Goal: Complete application form: Complete application form

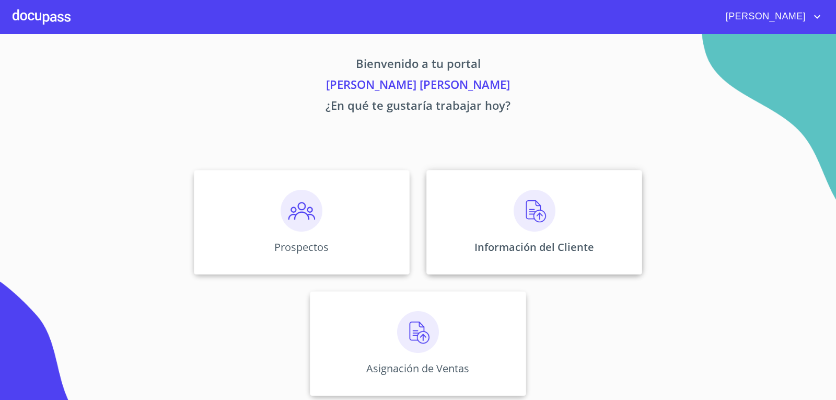
scroll to position [4, 0]
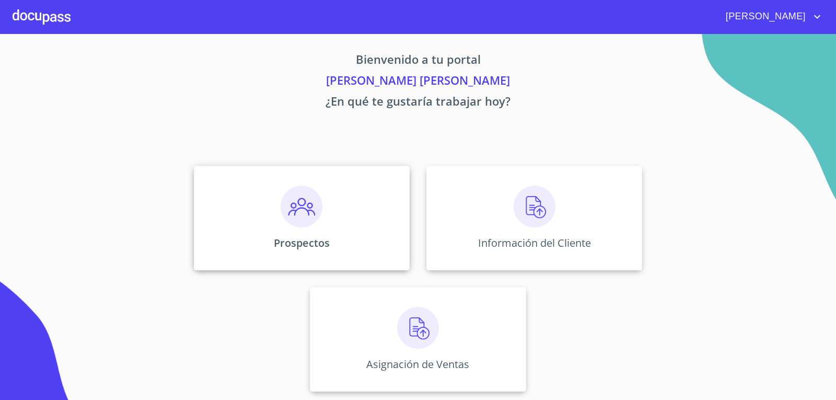
click at [264, 237] on div "Prospectos" at bounding box center [302, 218] width 216 height 104
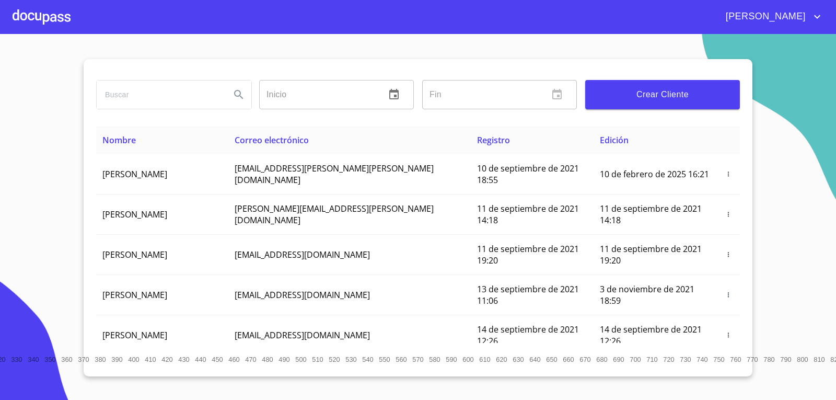
click at [716, 102] on button "Crear Cliente" at bounding box center [662, 94] width 155 height 29
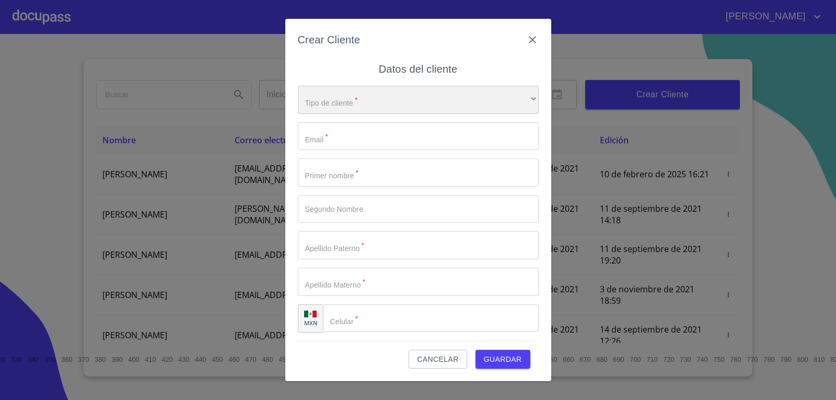
click at [343, 99] on div "​" at bounding box center [418, 100] width 241 height 28
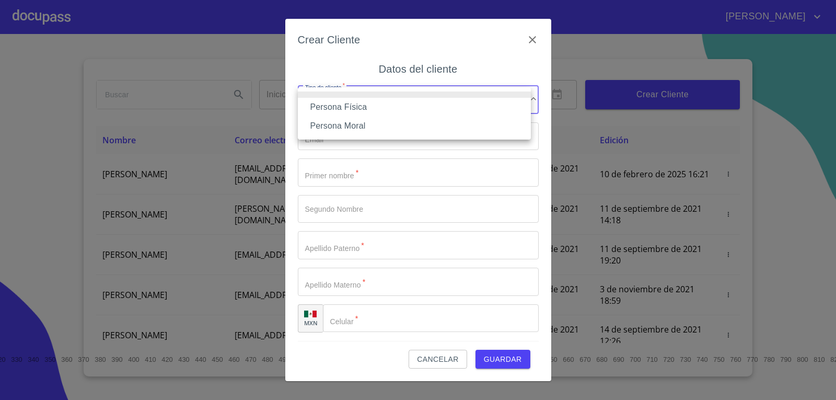
click at [359, 104] on li "Persona Física" at bounding box center [414, 107] width 233 height 19
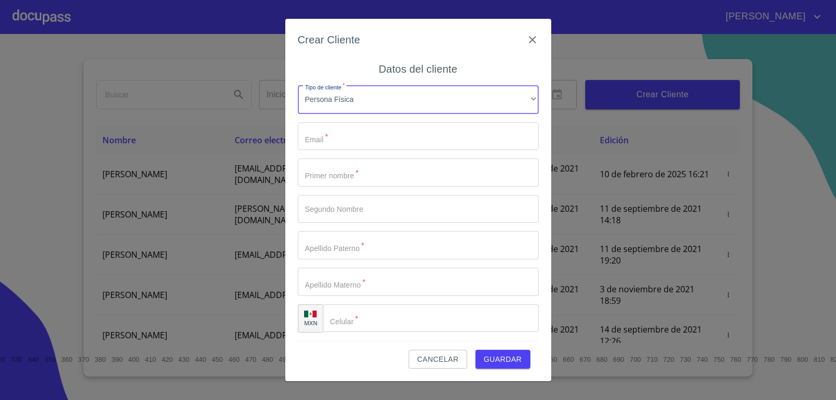
click at [358, 138] on input "Tipo de cliente   *" at bounding box center [418, 136] width 241 height 28
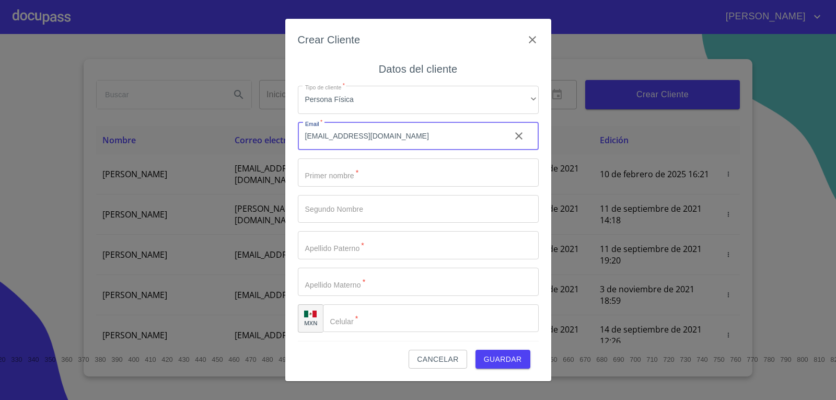
type input "[EMAIL_ADDRESS][DOMAIN_NAME]"
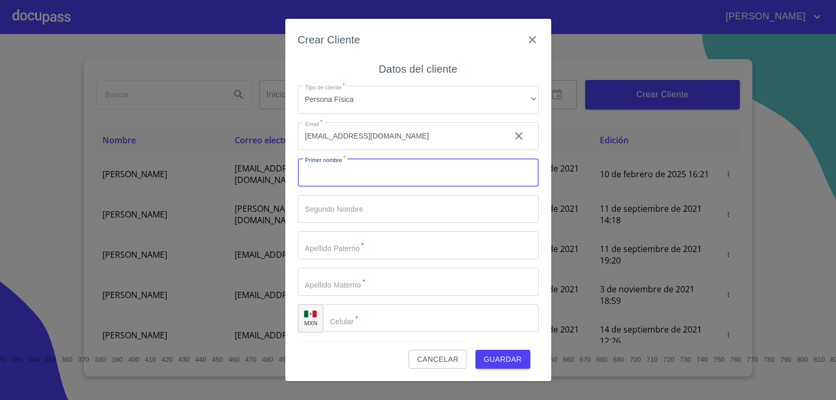
click at [408, 167] on input "Tipo de cliente   *" at bounding box center [418, 172] width 241 height 28
type input "SET"
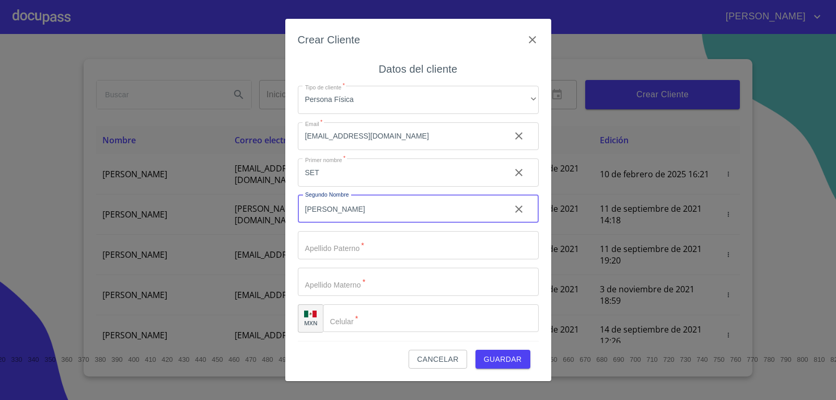
type input "NAHUN"
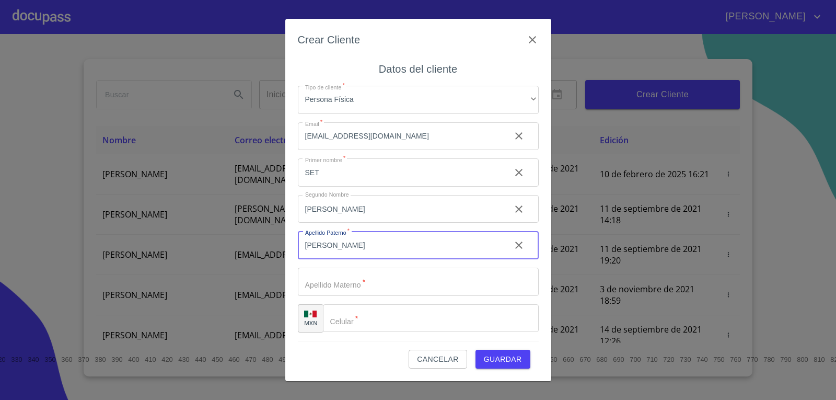
type input "CASTELAN"
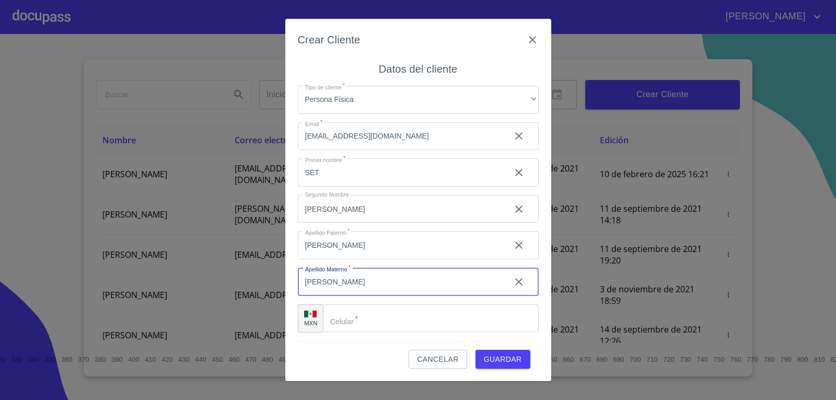
type input "DIAZ BARRIGA"
click at [372, 308] on input "Tipo de cliente   *" at bounding box center [443, 318] width 189 height 28
type input "(33)17431471"
click at [484, 357] on span "Guardar" at bounding box center [503, 359] width 38 height 13
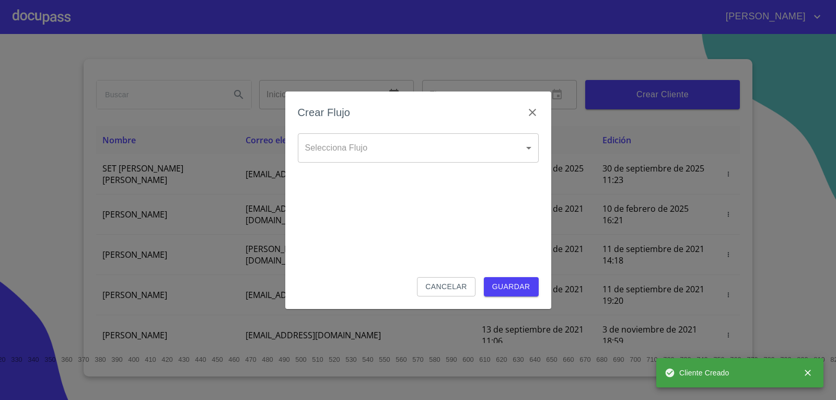
click at [420, 135] on body "RENATO YASIEL Inicio ​ Fin ​ Crear Cliente Nombre Correo electrónico Registro E…" at bounding box center [418, 200] width 836 height 400
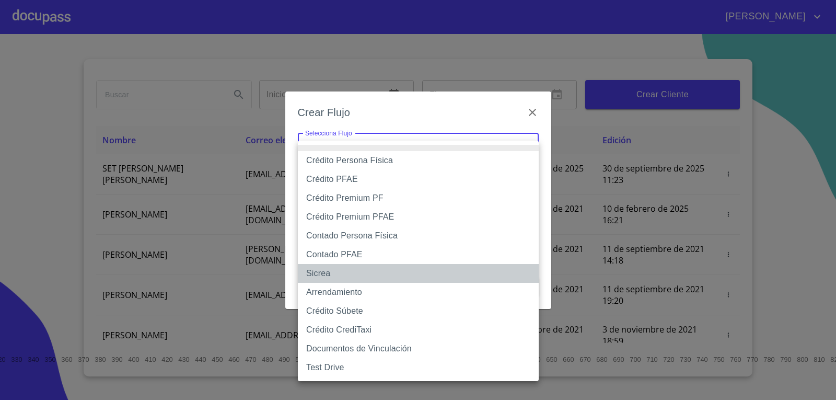
click at [320, 268] on li "Sicrea" at bounding box center [418, 273] width 241 height 19
type input "623996b2ffbf160bd6e2ac1f"
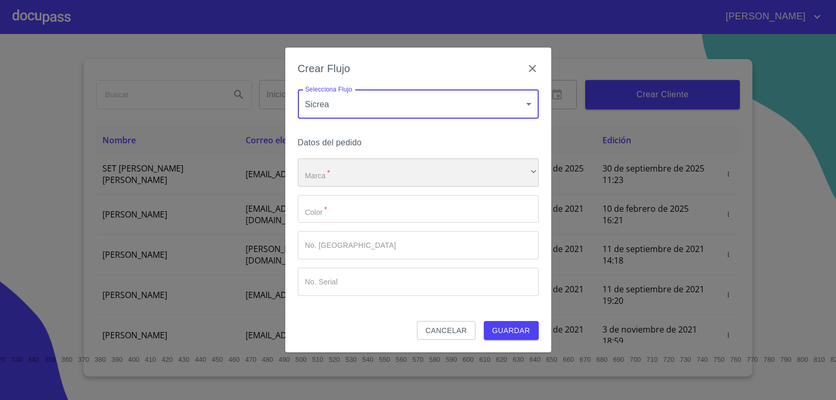
click at [347, 169] on div "​" at bounding box center [418, 172] width 241 height 28
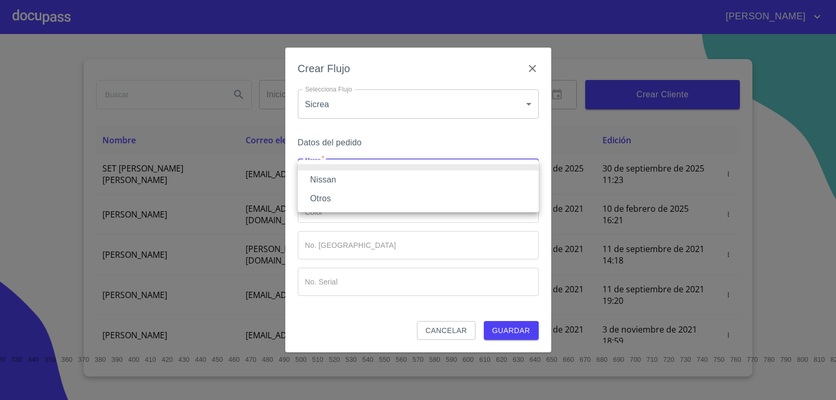
click at [353, 178] on li "Nissan" at bounding box center [418, 179] width 241 height 19
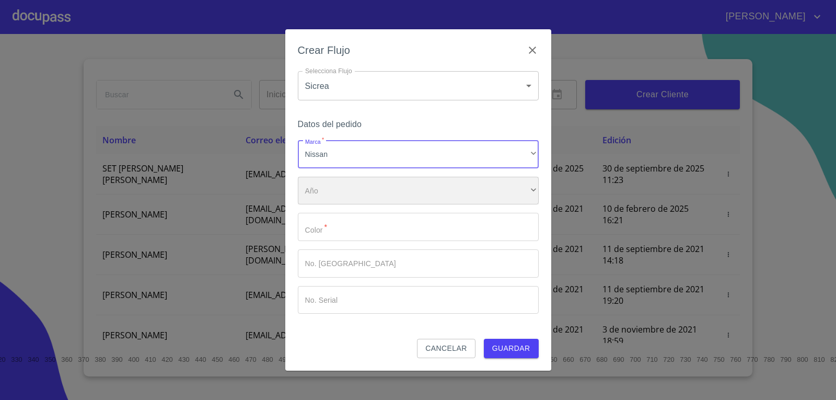
click at [353, 190] on div "​" at bounding box center [418, 191] width 241 height 28
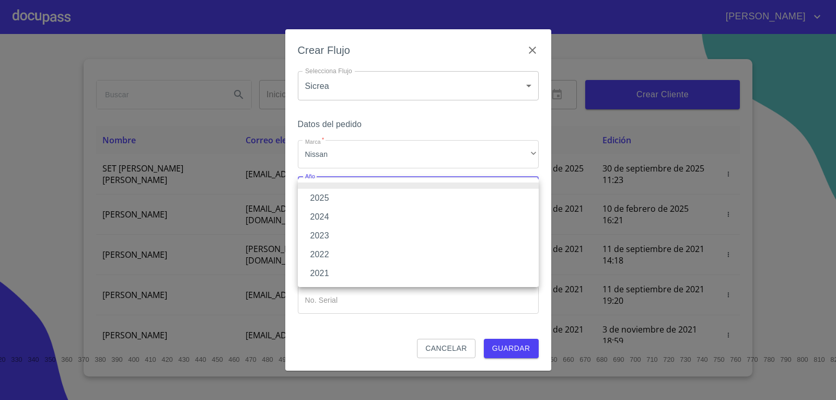
click at [337, 193] on li "2025" at bounding box center [418, 198] width 241 height 19
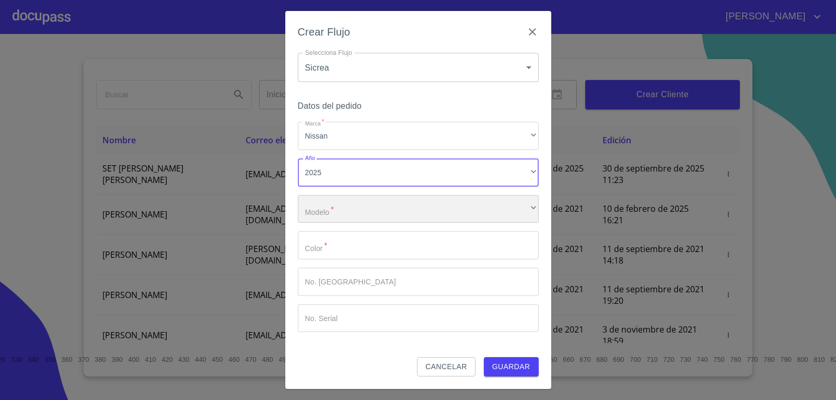
click at [345, 209] on div "​" at bounding box center [418, 209] width 241 height 28
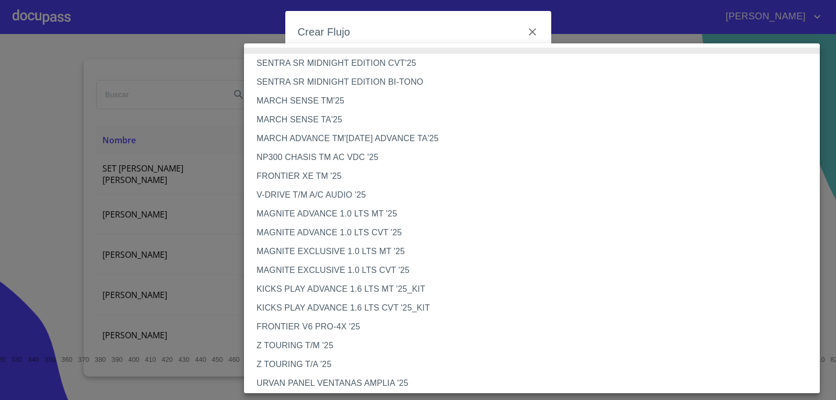
click at [351, 160] on li "NP300 CHASIS TM AC VDC '25" at bounding box center [535, 157] width 583 height 19
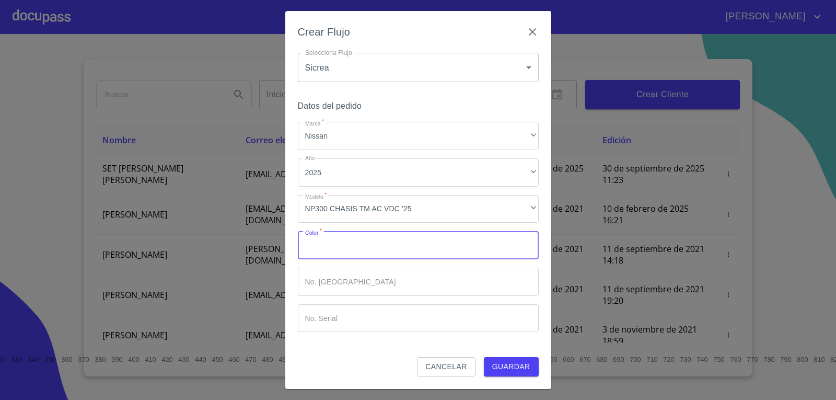
click at [366, 238] on input "Marca   *" at bounding box center [418, 245] width 241 height 28
type input "ROJO"
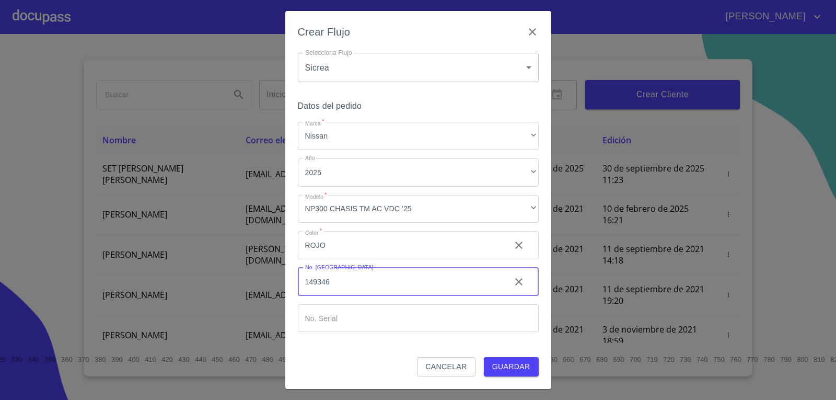
type input "149346"
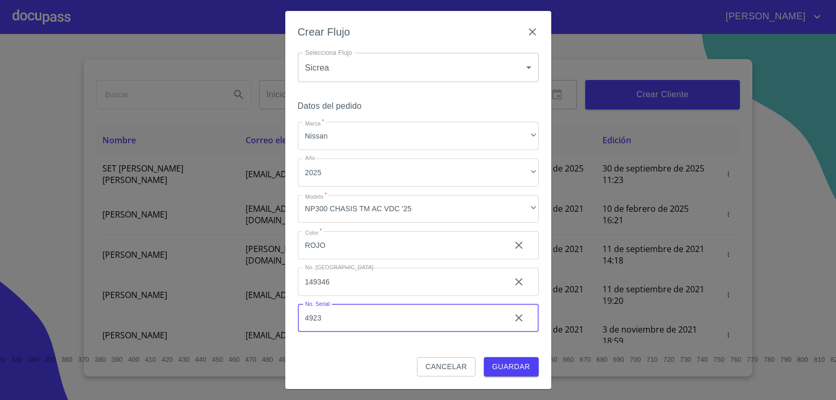
type input "4923"
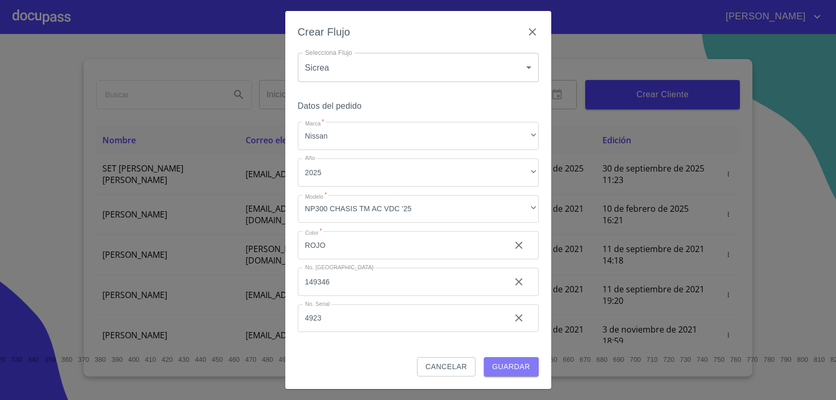
click at [517, 364] on span "Guardar" at bounding box center [511, 366] width 38 height 13
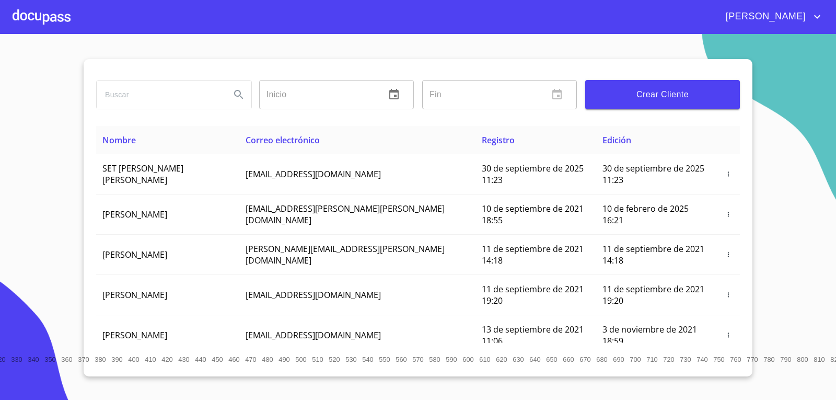
click at [33, 16] on div at bounding box center [42, 16] width 58 height 33
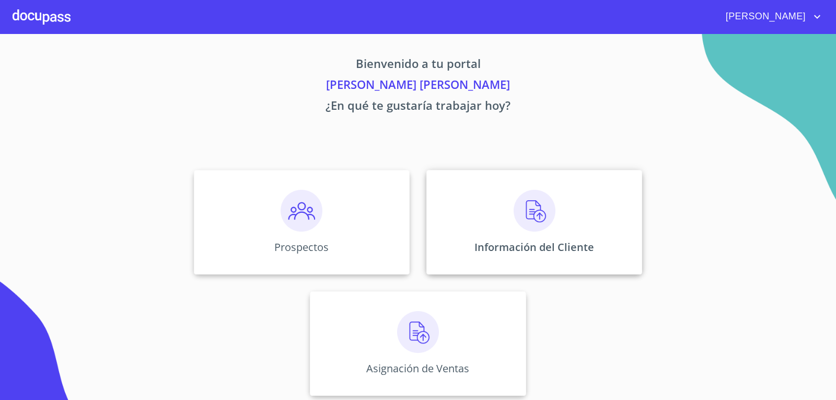
click at [546, 241] on p "Información del Cliente" at bounding box center [534, 247] width 120 height 14
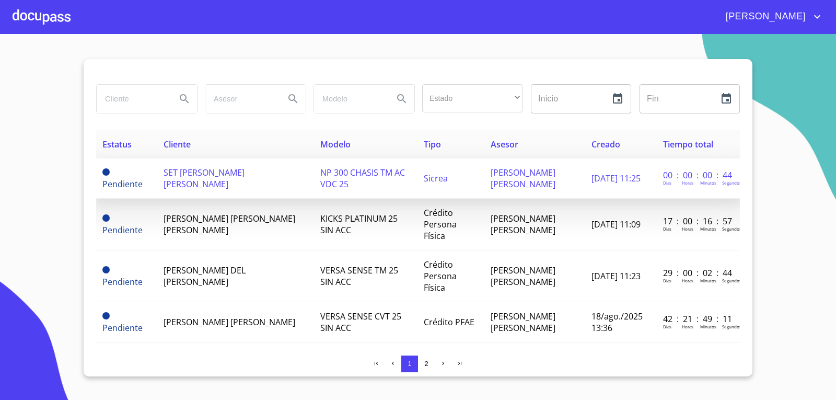
click at [156, 178] on td "Pendiente" at bounding box center [126, 178] width 61 height 40
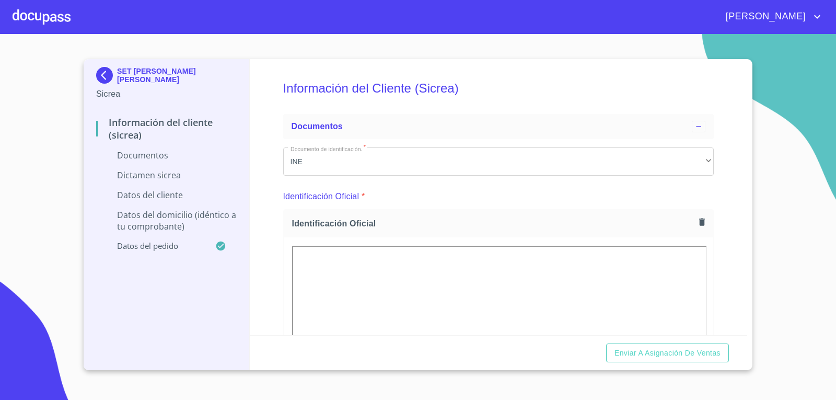
scroll to position [261, 0]
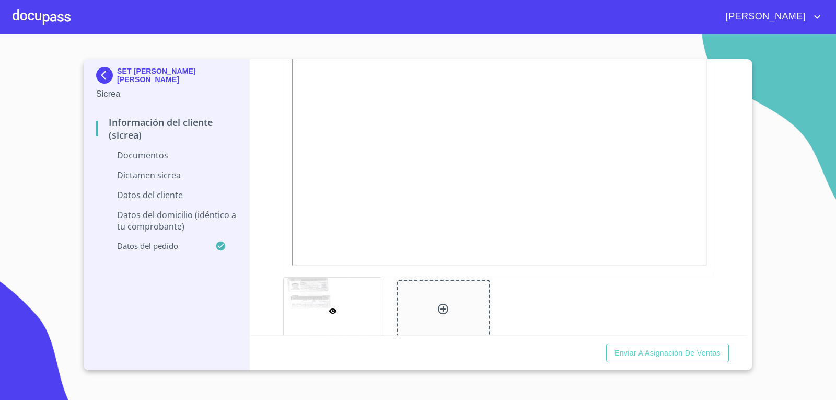
drag, startPoint x: 692, startPoint y: 224, endPoint x: 719, endPoint y: 126, distance: 100.7
click at [719, 126] on div "Información del Cliente (Sicrea) Documentos Documento de identificación.   * IN…" at bounding box center [499, 197] width 498 height 276
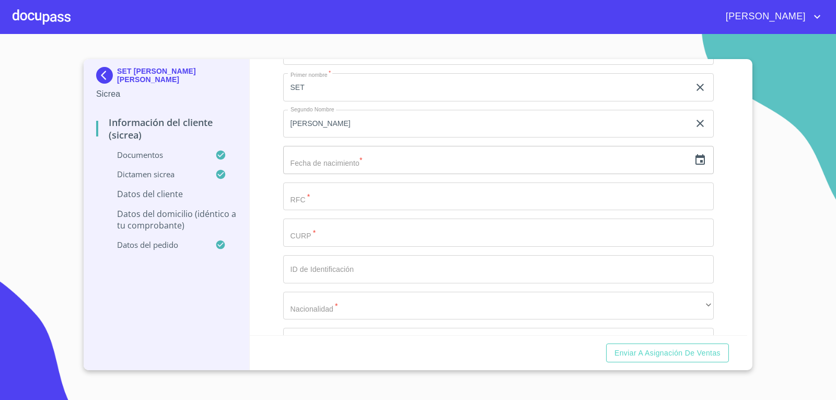
scroll to position [2873, 0]
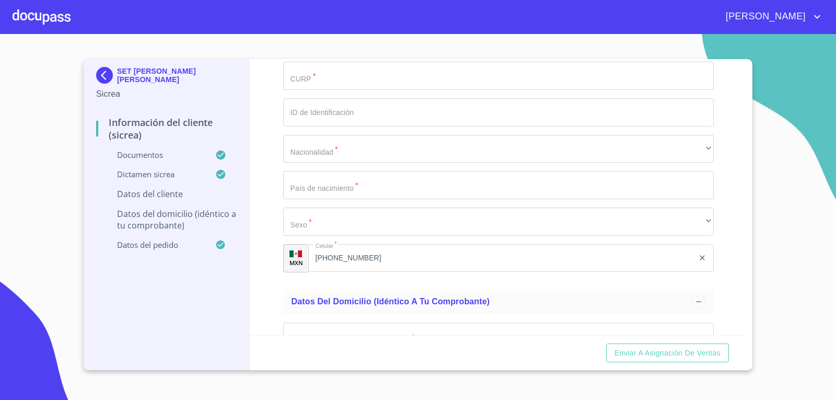
click at [319, 17] on input "text" at bounding box center [486, 3] width 407 height 28
click at [694, 9] on icon "button" at bounding box center [700, 3] width 13 height 13
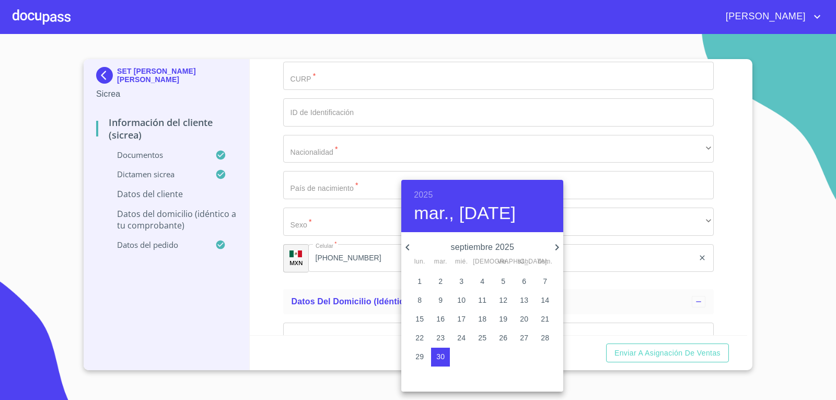
click at [423, 196] on h6 "2025" at bounding box center [423, 195] width 19 height 15
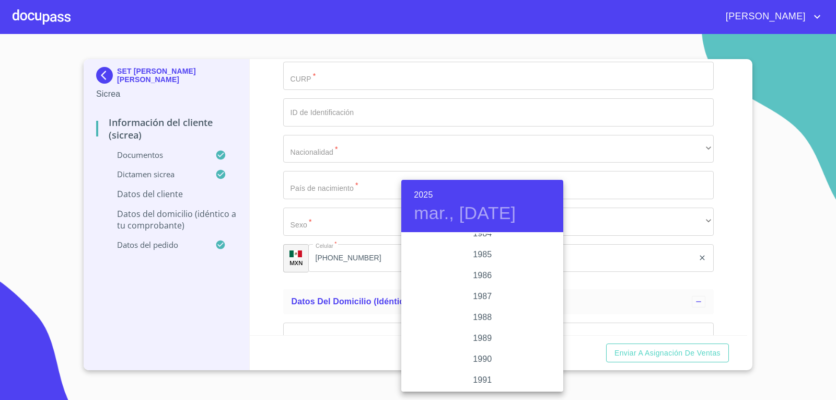
scroll to position [1191, 0]
click at [477, 285] on div "1984" at bounding box center [482, 285] width 162 height 21
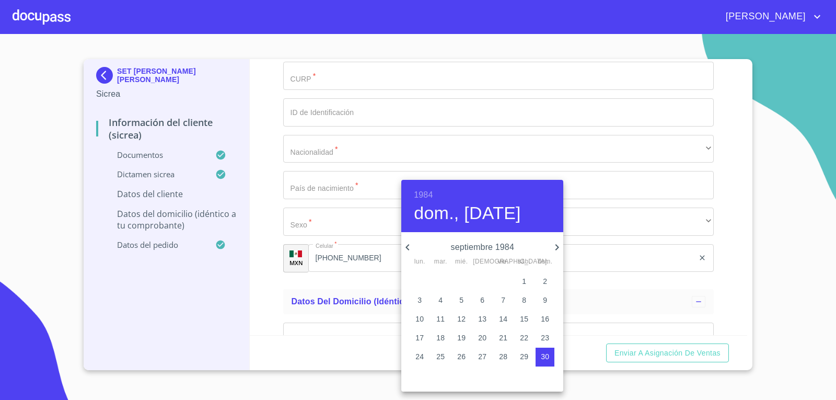
click at [553, 245] on icon "button" at bounding box center [556, 247] width 13 height 13
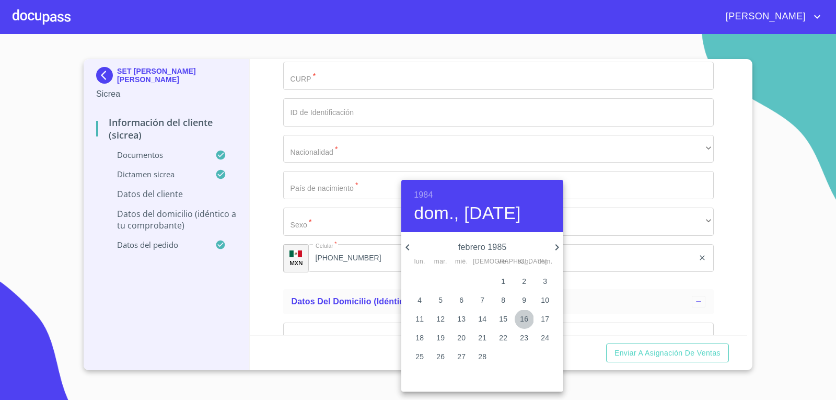
click at [522, 319] on p "16" at bounding box center [524, 318] width 8 height 10
type input "16 de feb. de 1985"
click at [319, 214] on div at bounding box center [418, 200] width 836 height 400
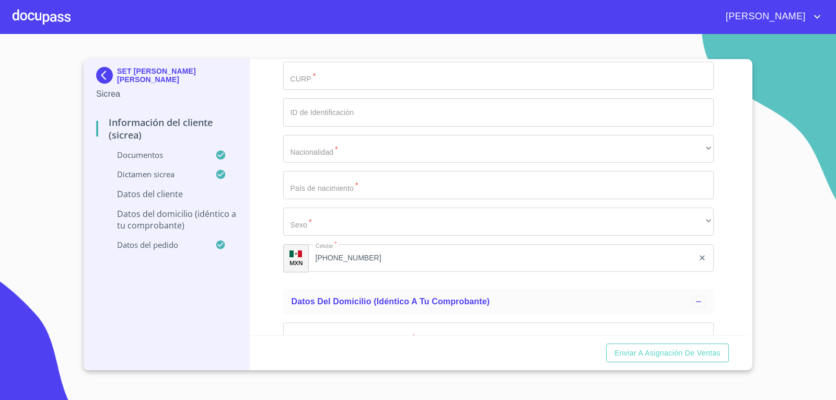
click at [319, 54] on input "Documento de identificación.   *" at bounding box center [498, 40] width 431 height 28
paste input "CADS8402169L1"
type input "CADS8402169L1"
click at [353, 90] on input "Documento de identificación.   *" at bounding box center [498, 76] width 431 height 28
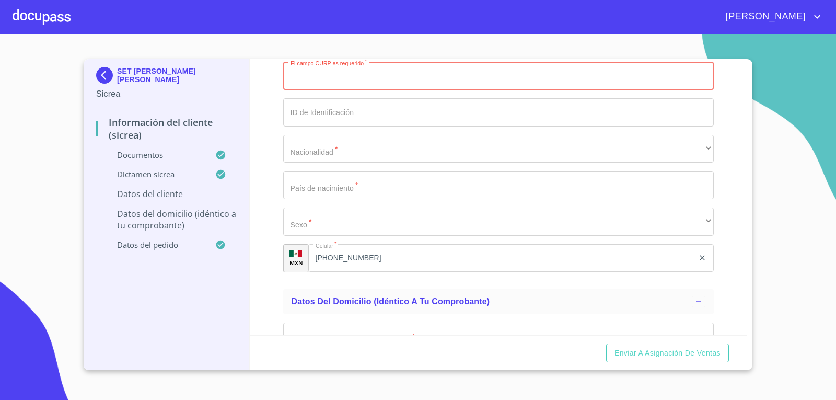
paste input "CADS840216HJCSZT01"
type input "CADS840216HJCSZT01"
click at [399, 126] on input "Documento de identificación.   *" at bounding box center [498, 112] width 431 height 28
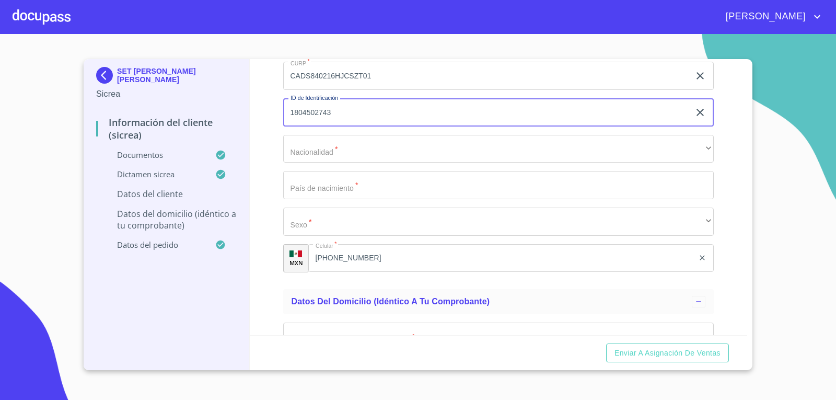
type input "1804502743"
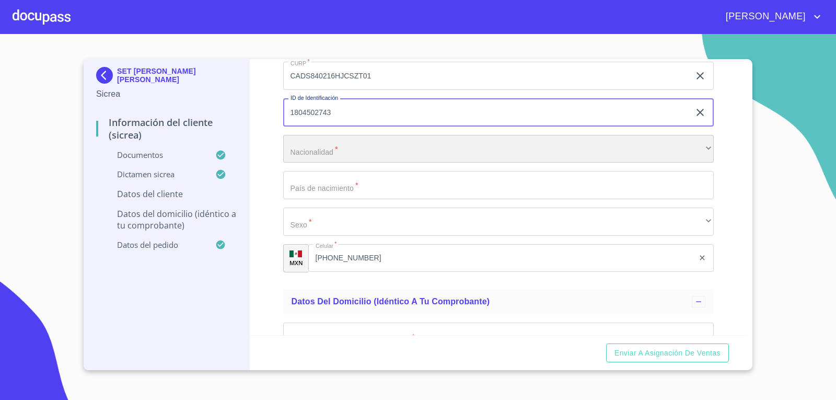
click at [611, 163] on div "​" at bounding box center [498, 149] width 431 height 28
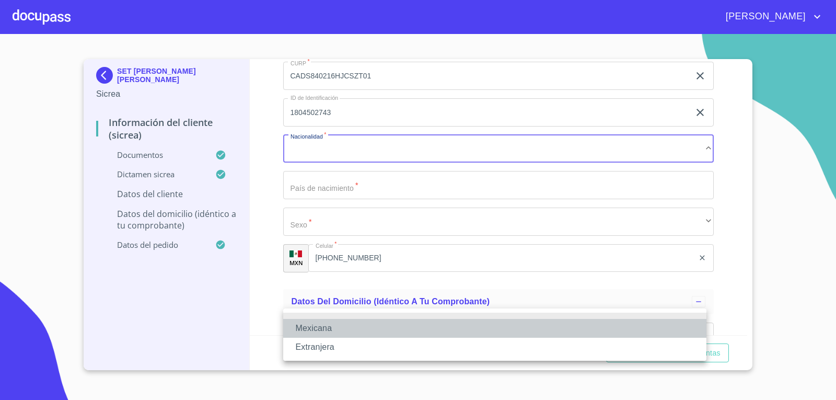
click at [354, 329] on li "Mexicana" at bounding box center [494, 328] width 423 height 19
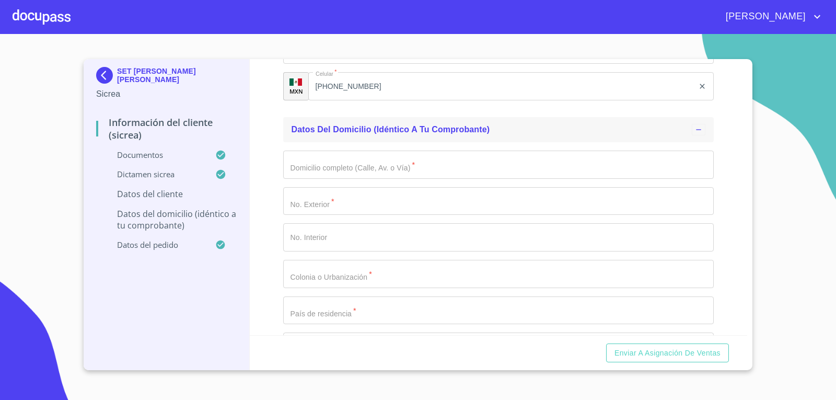
scroll to position [3082, 0]
type input "MEXICO"
click at [356, 63] on div "​" at bounding box center [498, 49] width 431 height 28
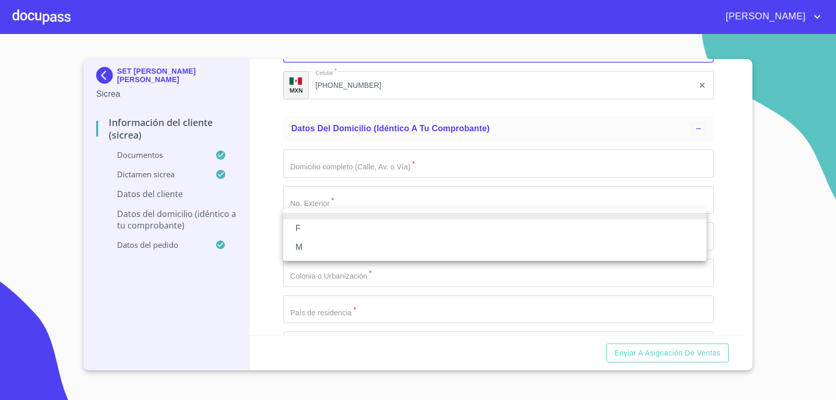
click at [345, 244] on li "M" at bounding box center [494, 247] width 423 height 19
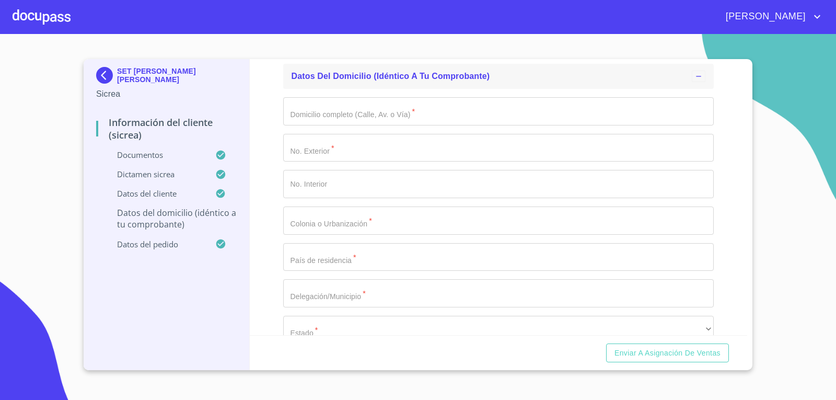
scroll to position [3186, 0]
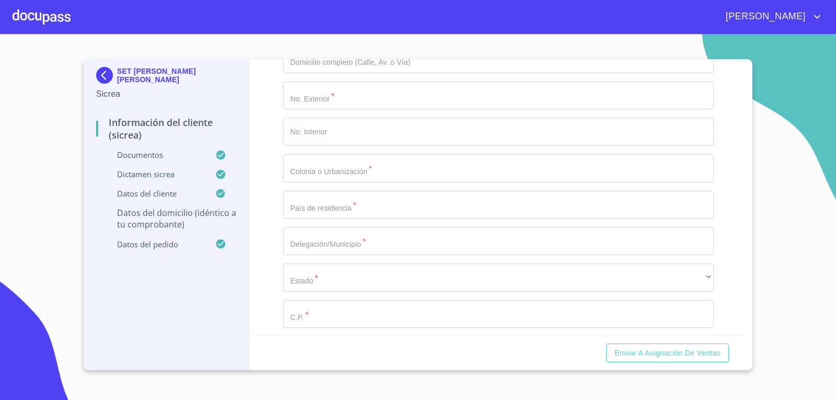
click at [372, 73] on input "Documento de identificación.   *" at bounding box center [498, 59] width 431 height 28
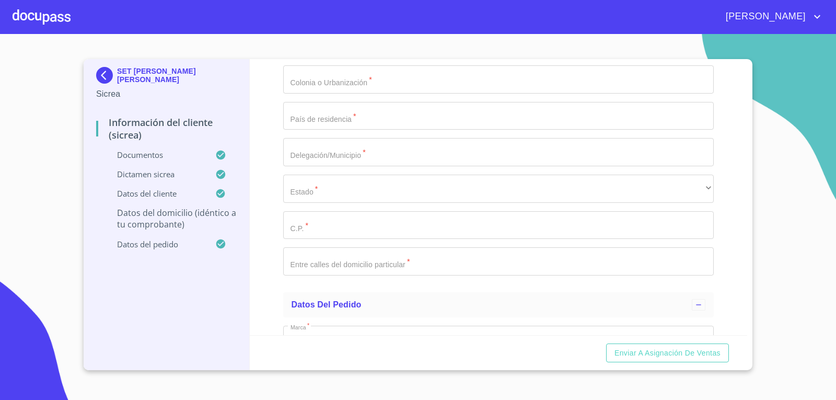
scroll to position [3227, 0]
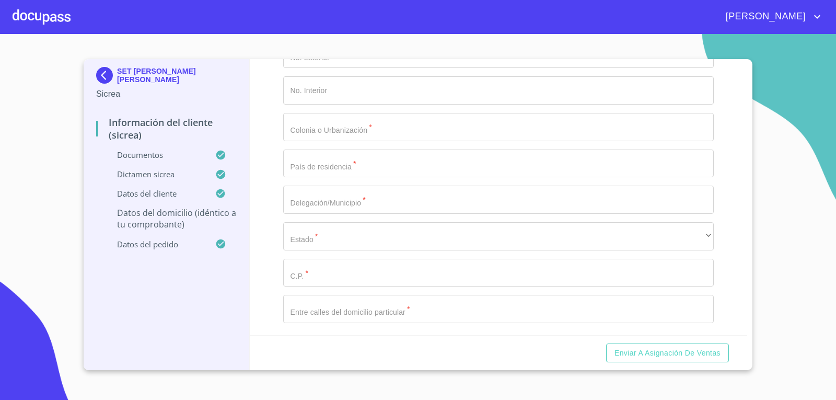
click at [403, 32] on input "Documento de identificación.   *" at bounding box center [498, 18] width 431 height 28
type input "CALLE HDA LA QUEMADA"
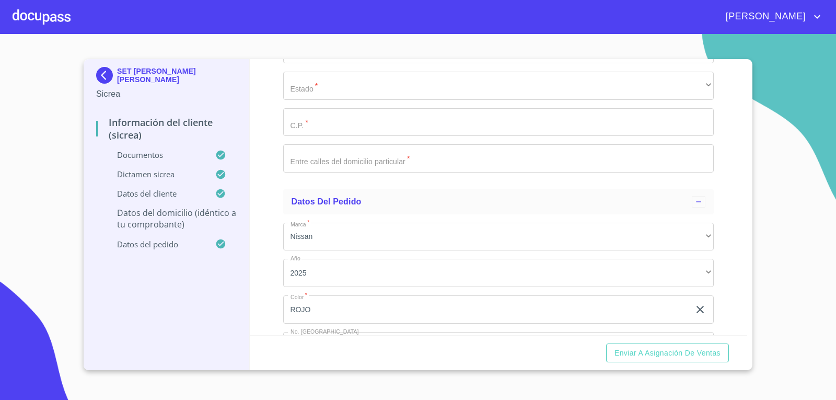
scroll to position [3370, 0]
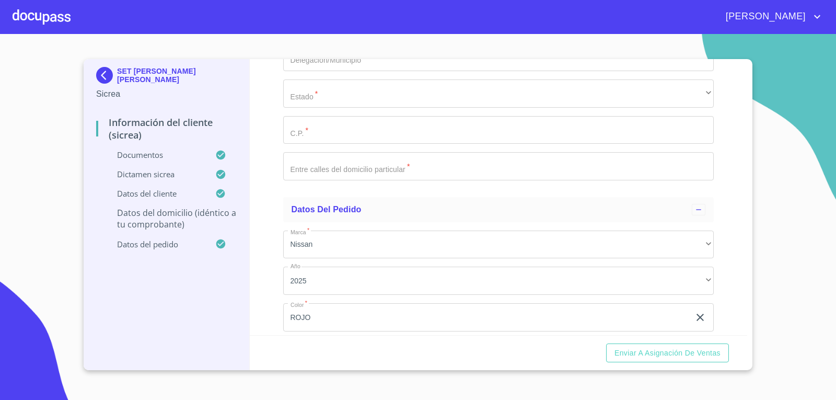
type input "1234"
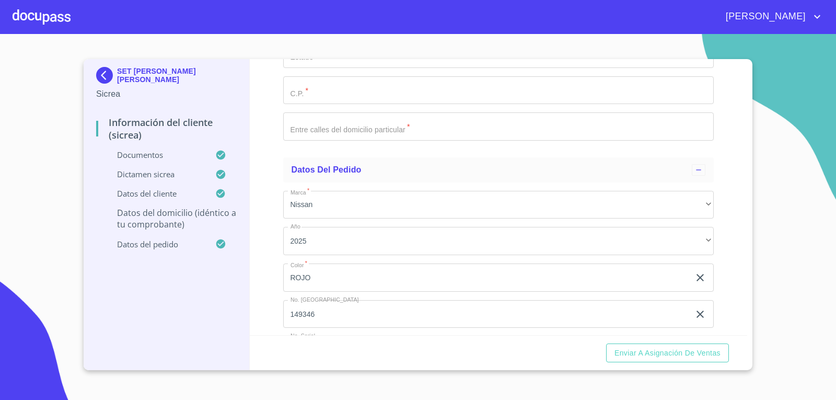
scroll to position [3402, 0]
type input "OBLATOS"
type input "México"
click at [401, 39] on input "Documento de identificación.   *" at bounding box center [498, 25] width 431 height 28
type input "GUADALAJARA"
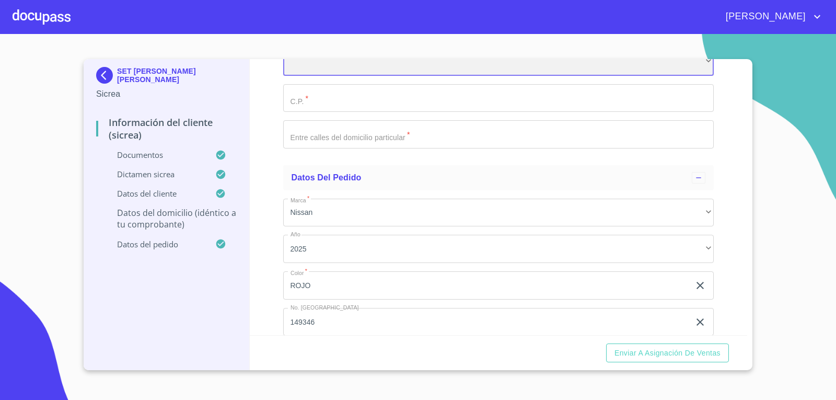
click at [466, 76] on div "​" at bounding box center [498, 62] width 431 height 28
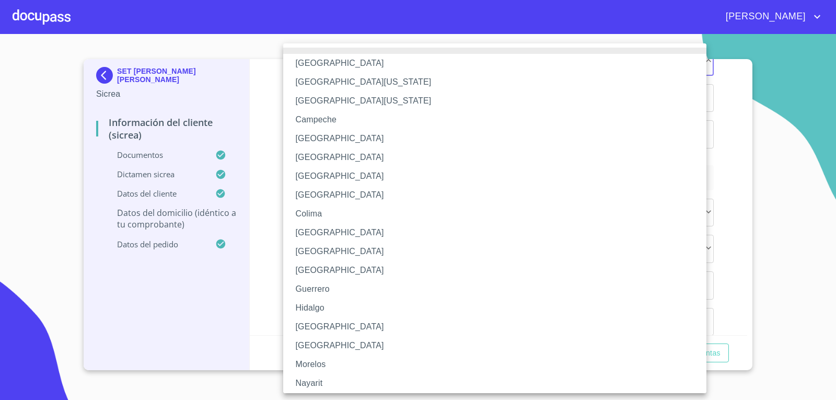
click at [332, 334] on li "Jalisco" at bounding box center [498, 326] width 431 height 19
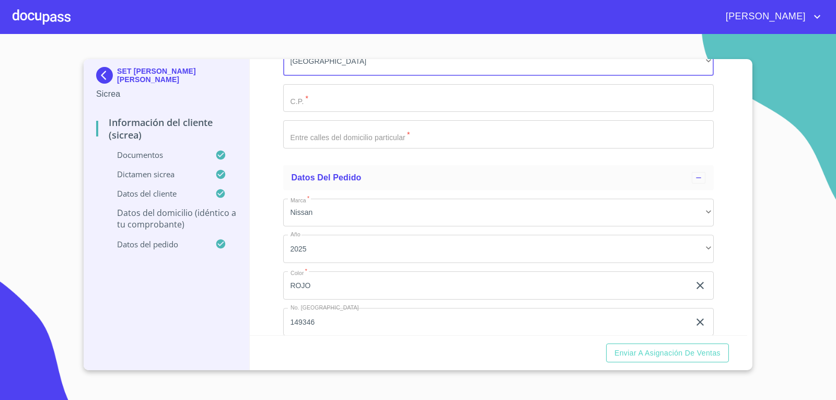
click at [342, 112] on input "Documento de identificación.   *" at bounding box center [498, 98] width 431 height 28
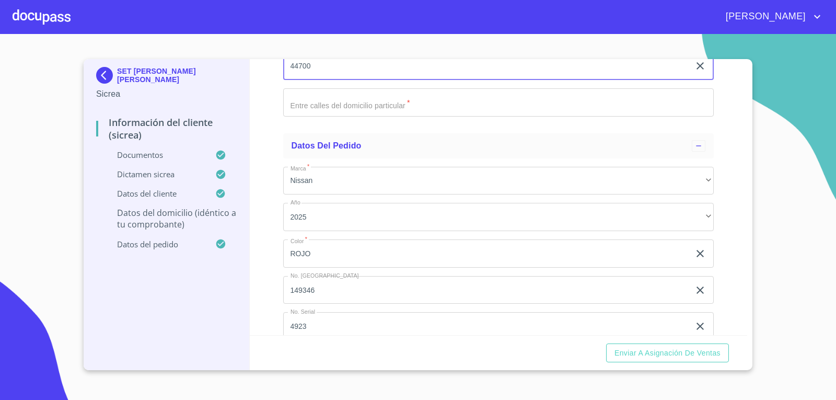
scroll to position [3481, 0]
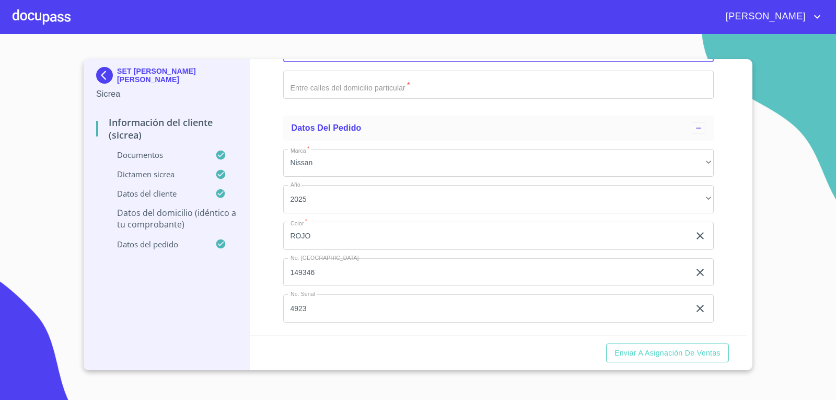
type input "44700"
click at [544, 99] on input "Documento de identificación.   *" at bounding box center [498, 85] width 431 height 28
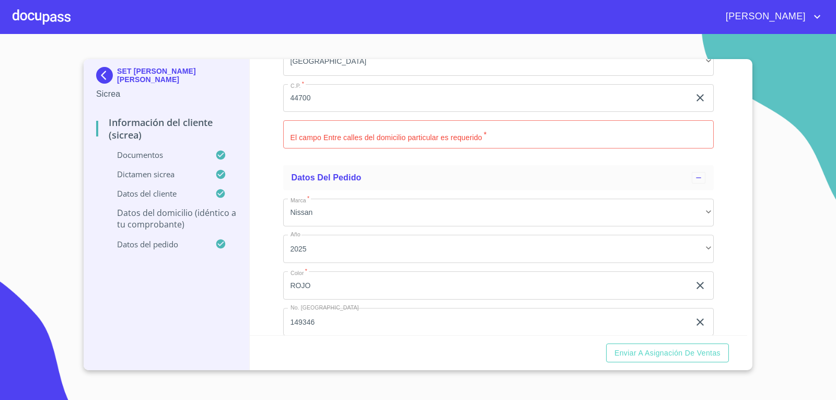
scroll to position [3489, 0]
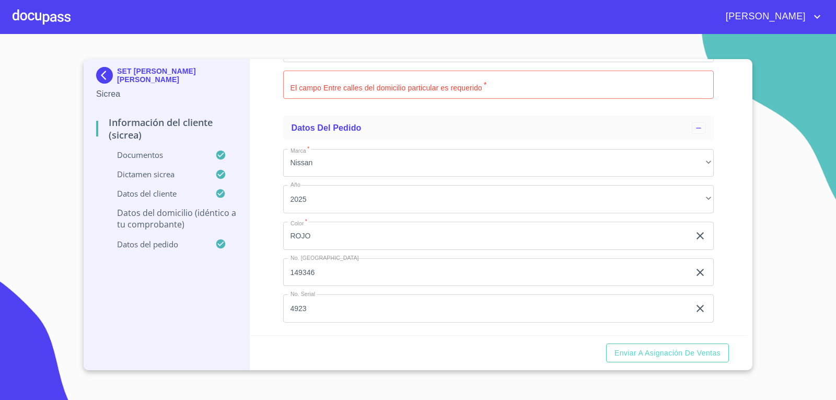
click at [430, 99] on input "Documento de identificación.   *" at bounding box center [498, 85] width 431 height 28
paste input "AV CIRCUNV Y HDA EL PLATANAR CIRC OBLA"
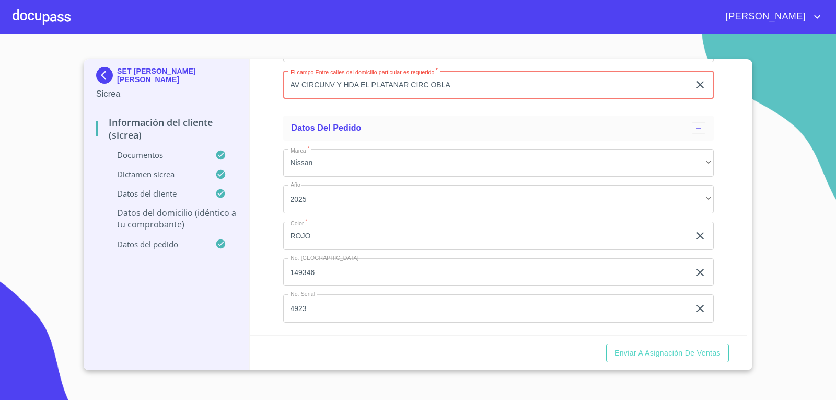
scroll to position [3623, 0]
type input "AV CIRCUNV Y HDA EL PLATANAR CIRC OBLA"
click at [446, 240] on input "ROJO" at bounding box center [486, 235] width 407 height 28
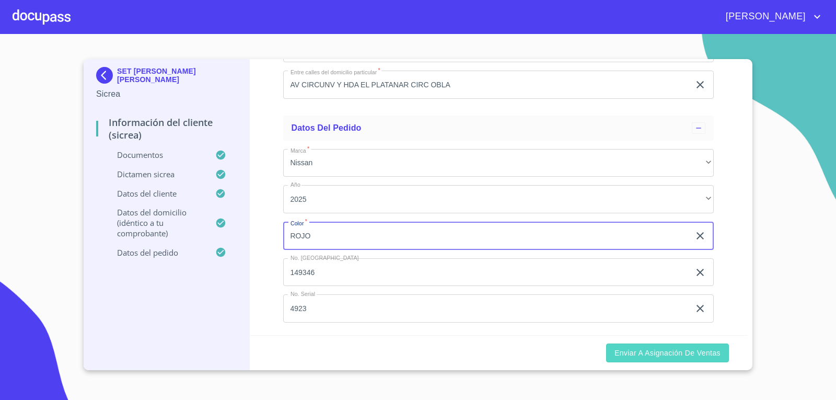
click at [680, 353] on span "Enviar a Asignación de Ventas" at bounding box center [667, 352] width 106 height 13
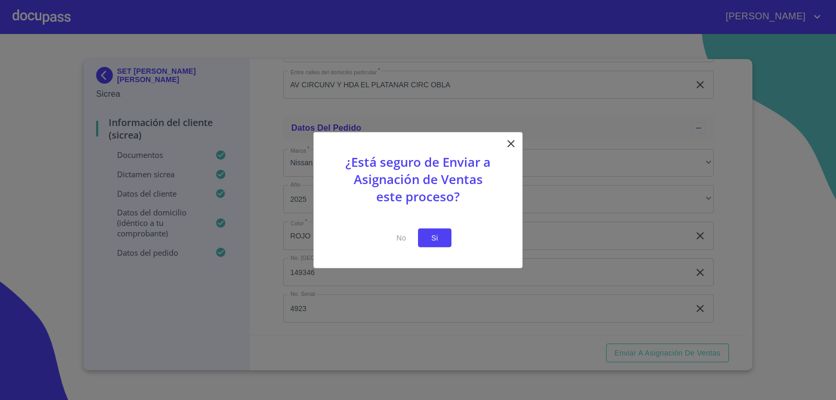
click at [435, 233] on span "Si" at bounding box center [434, 237] width 17 height 13
